Goal: Transaction & Acquisition: Purchase product/service

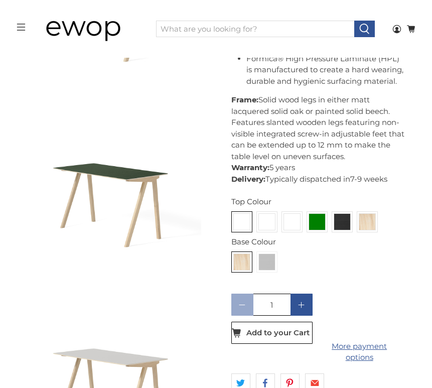
scroll to position [594, 0]
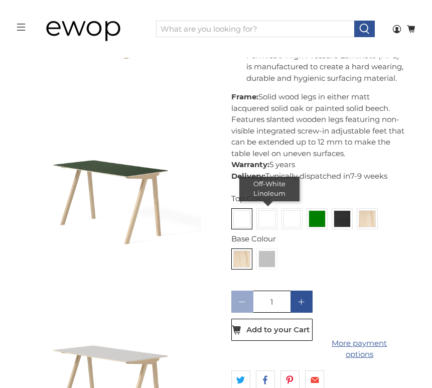
click at [271, 225] on img at bounding box center [267, 219] width 16 height 16
click at [0, 0] on input "radio" at bounding box center [0, 0] width 0 height 0
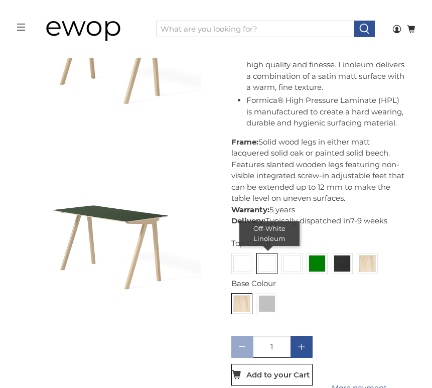
scroll to position [550, 0]
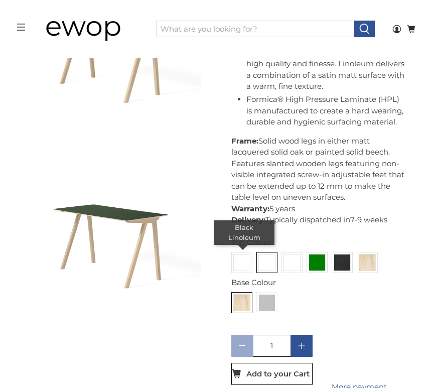
click at [242, 266] on img at bounding box center [242, 262] width 16 height 16
click at [0, 0] on input "radio" at bounding box center [0, 0] width 0 height 0
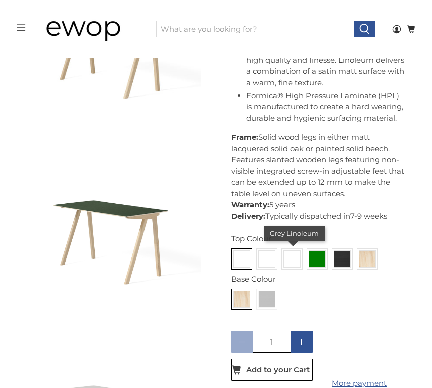
click at [288, 258] on img at bounding box center [292, 259] width 16 height 16
click at [0, 0] on input "radio" at bounding box center [0, 0] width 0 height 0
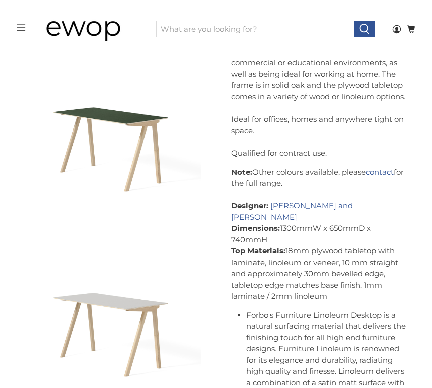
scroll to position [634, 0]
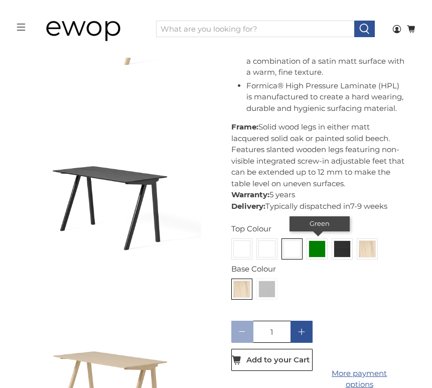
click at [313, 248] on img at bounding box center [317, 249] width 16 height 16
click at [0, 0] on input "radio" at bounding box center [0, 0] width 0 height 0
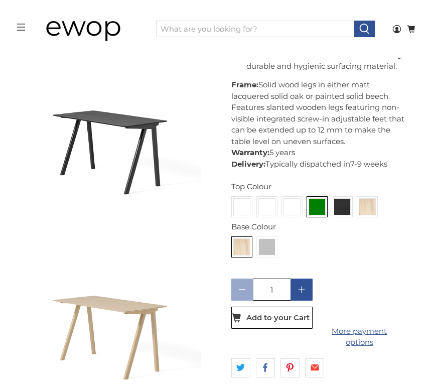
scroll to position [1016, 0]
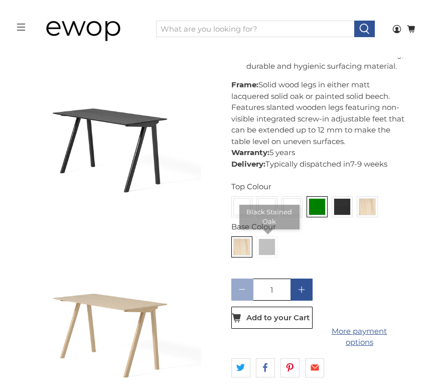
click at [264, 249] on img at bounding box center [267, 247] width 16 height 16
click at [0, 0] on input "radio" at bounding box center [0, 0] width 0 height 0
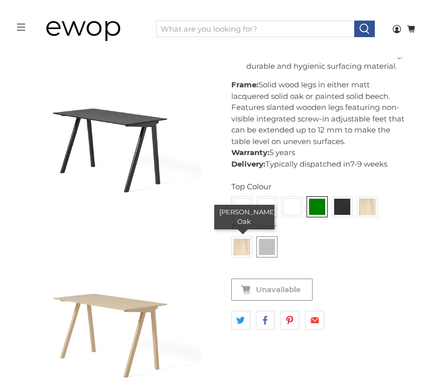
click at [245, 250] on img at bounding box center [242, 247] width 16 height 16
click at [0, 0] on input "radio" at bounding box center [0, 0] width 0 height 0
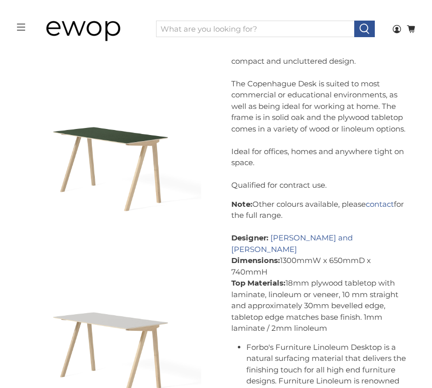
scroll to position [619, 0]
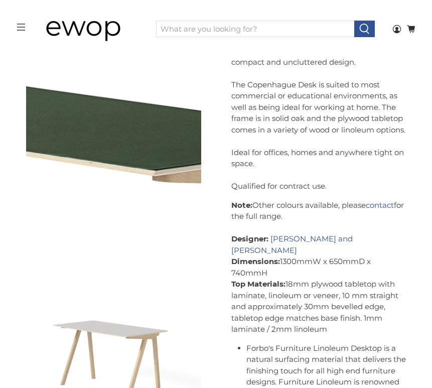
click at [120, 147] on img at bounding box center [83, 139] width 1004 height 1004
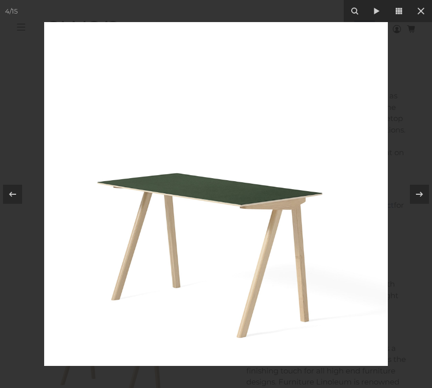
click at [213, 206] on img at bounding box center [216, 194] width 344 height 344
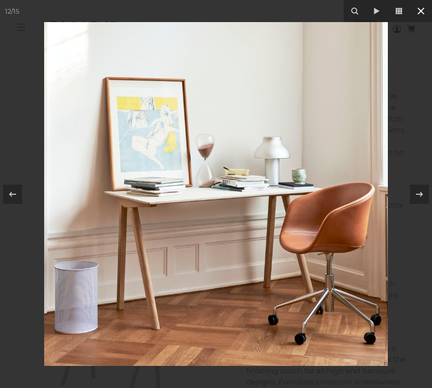
click at [421, 8] on icon at bounding box center [421, 11] width 12 height 12
